Goal: Check status: Check status

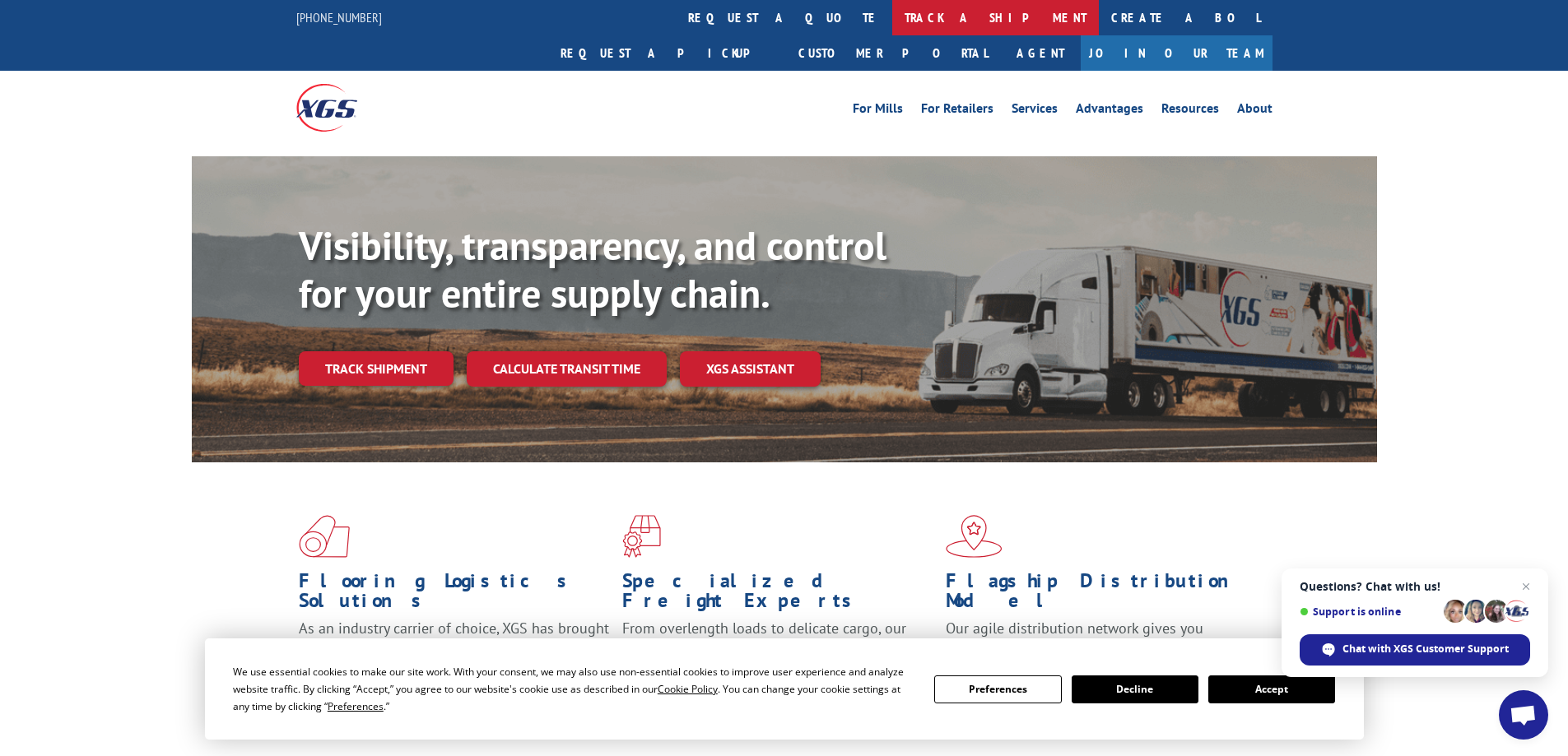
click at [892, 15] on link "track a shipment" at bounding box center [996, 17] width 207 height 35
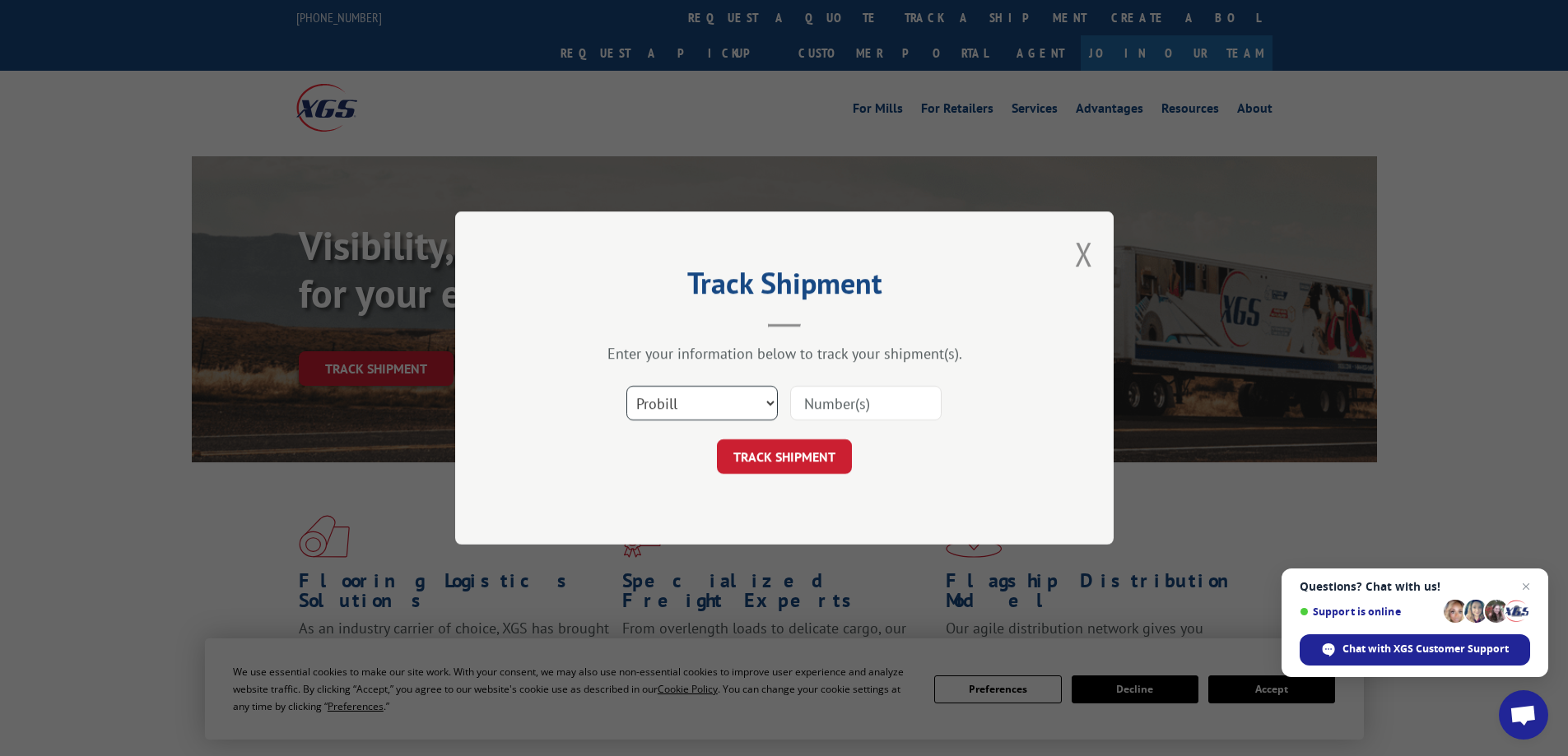
click at [763, 397] on select "Select category... Probill BOL PO" at bounding box center [703, 403] width 152 height 34
select select "po"
click at [627, 386] on select "Select category... Probill BOL PO" at bounding box center [703, 403] width 152 height 34
click at [803, 406] on input at bounding box center [866, 403] width 152 height 34
paste input "79509333"
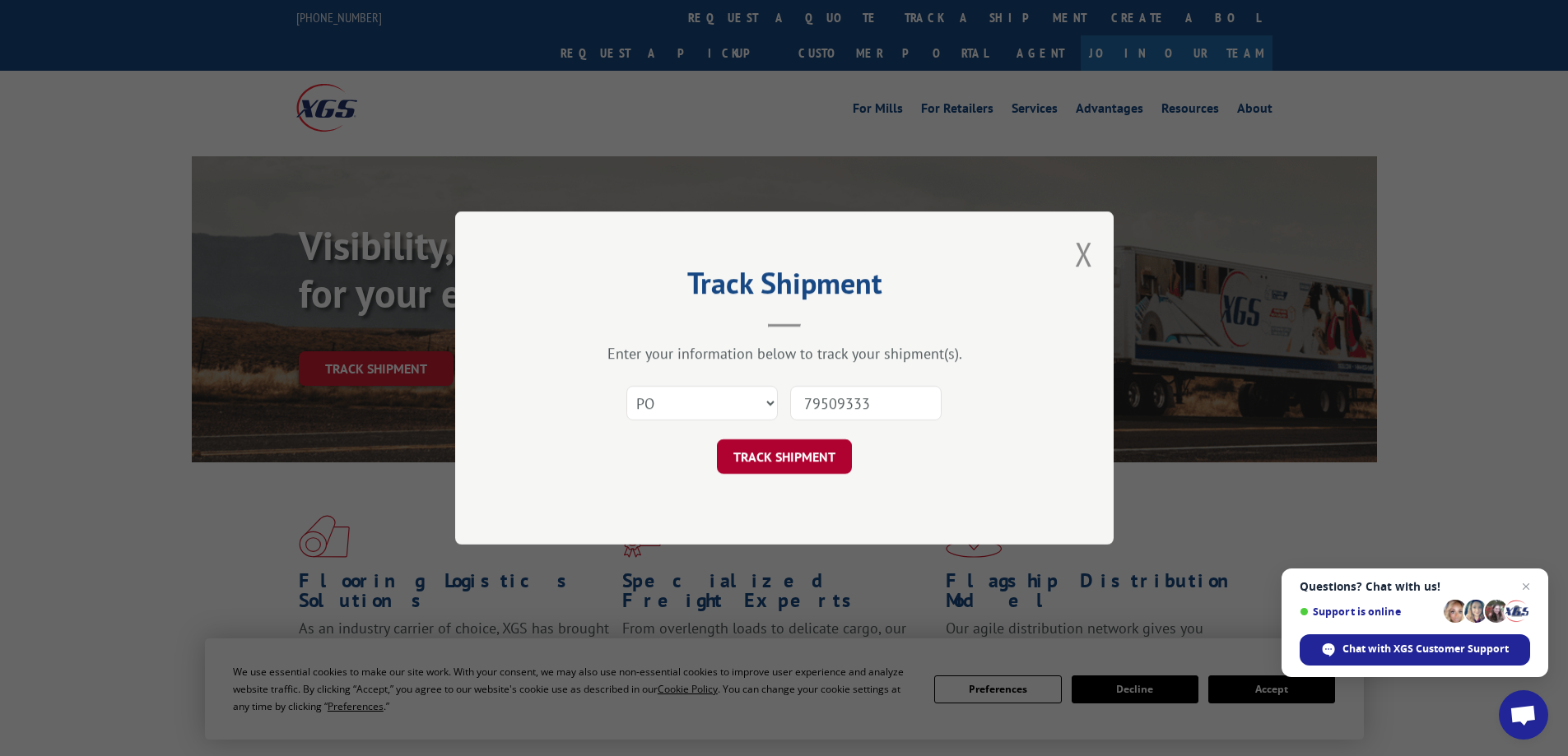
type input "79509333"
click at [806, 472] on button "TRACK SHIPMENT" at bounding box center [784, 457] width 135 height 34
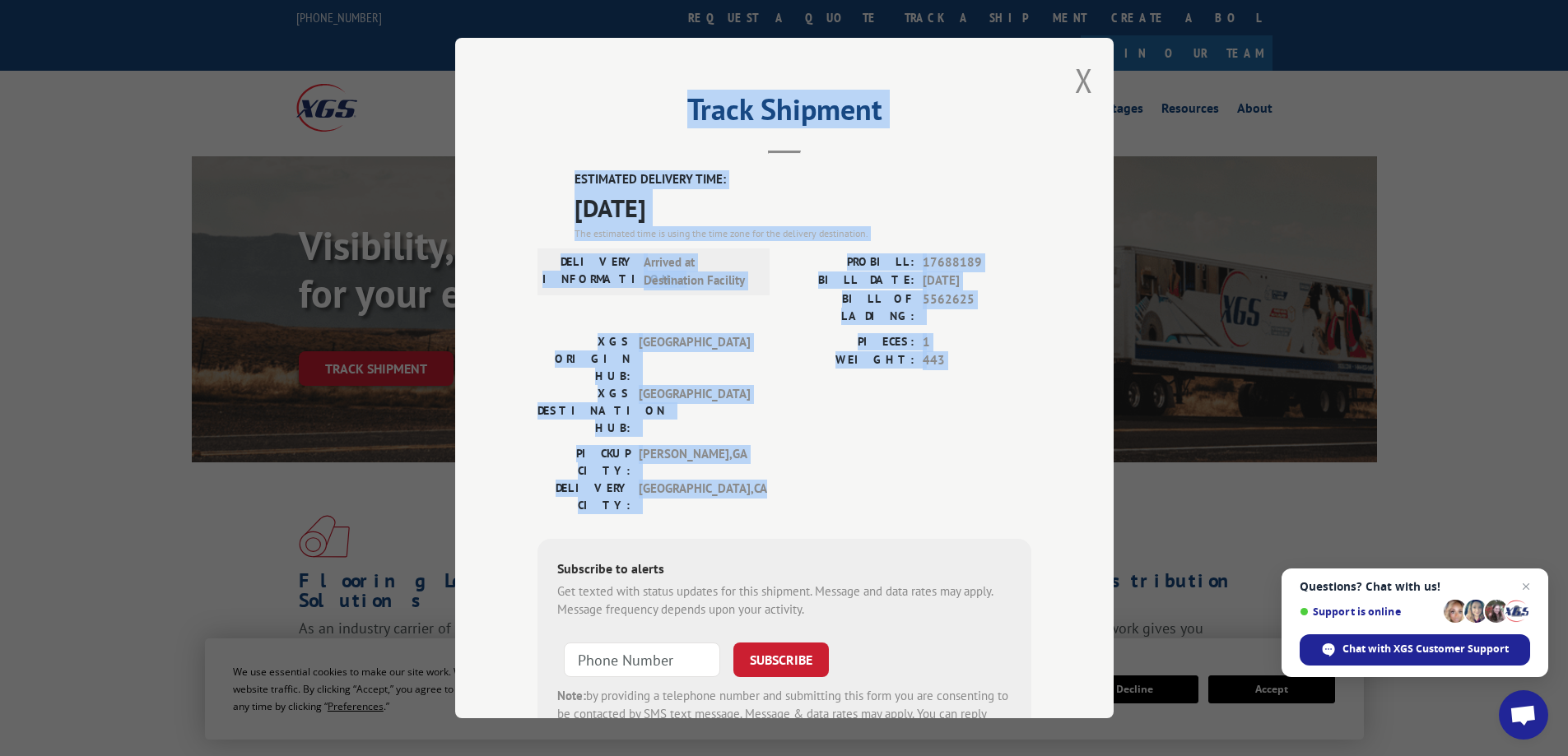
drag, startPoint x: 670, startPoint y: 103, endPoint x: 730, endPoint y: 401, distance: 304.0
click at [730, 401] on div "Track Shipment ESTIMATED DELIVERY TIME: [DATE] The estimated time is using the …" at bounding box center [784, 378] width 659 height 681
copy div "Track Shipment ESTIMATED DELIVERY TIME: [DATE] The estimated time is using the …"
click at [1081, 84] on button "Close modal" at bounding box center [1084, 80] width 18 height 44
